Goal: Task Accomplishment & Management: Use online tool/utility

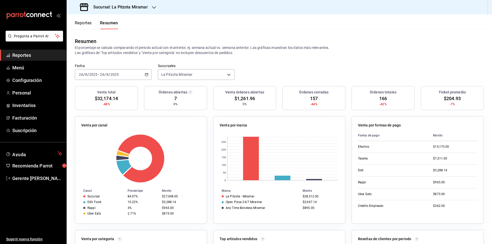
click at [150, 78] on div "[DATE] [DATE] - [DATE] [DATE]" at bounding box center [113, 74] width 77 height 11
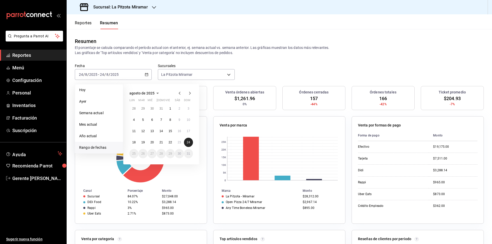
click at [186, 141] on button "24" at bounding box center [188, 142] width 9 height 9
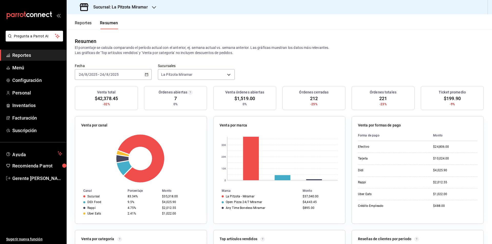
click at [148, 73] on div "[DATE] [DATE] - [DATE] [DATE]" at bounding box center [113, 74] width 77 height 11
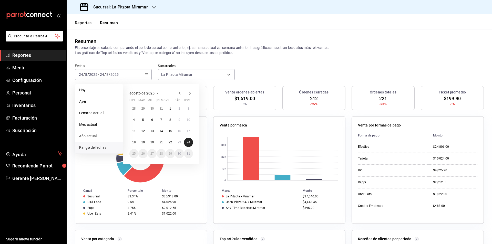
click at [185, 144] on button "24" at bounding box center [188, 142] width 9 height 9
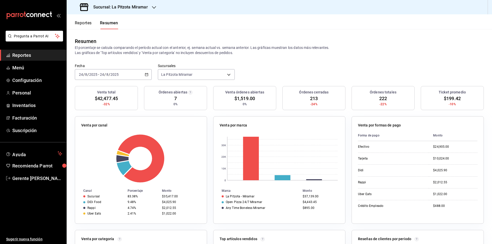
click at [147, 74] on \(Stroke\) "button" at bounding box center [146, 74] width 3 height 3
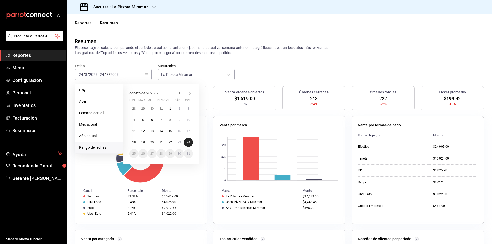
click at [193, 142] on button "24" at bounding box center [188, 142] width 9 height 9
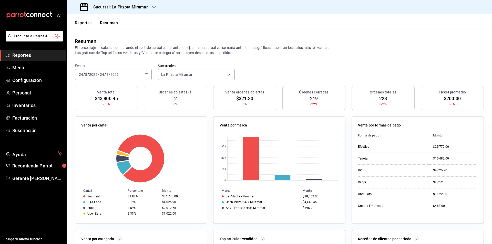
click at [143, 74] on div "[DATE] [DATE] - [DATE] [DATE]" at bounding box center [113, 74] width 77 height 11
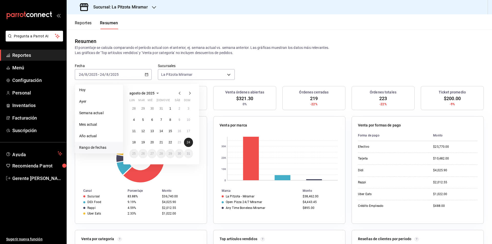
click at [186, 142] on button "24" at bounding box center [188, 142] width 9 height 9
